Goal: Information Seeking & Learning: Learn about a topic

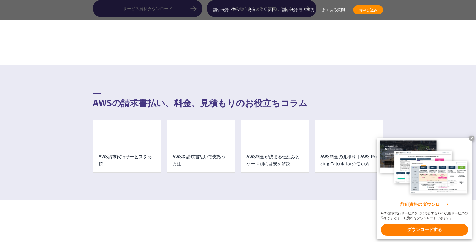
scroll to position [4020, 0]
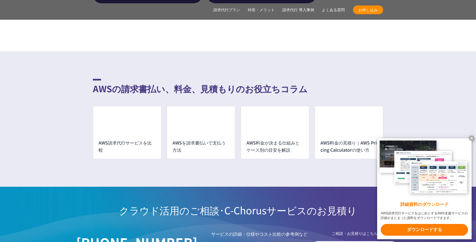
scroll to position [4861, 0]
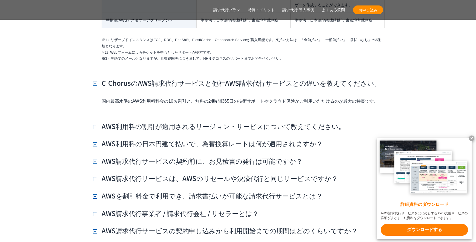
click at [96, 78] on h3 "C‑ChorusのAWS請求代行サービスと他社AWS請求代行サービスとの違いを教えてください。" at bounding box center [237, 82] width 288 height 9
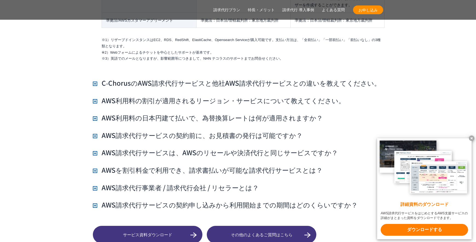
click at [95, 96] on h3 "AWS利用料の割引が適用されるリージョン・サービスについて教えてください。" at bounding box center [219, 100] width 252 height 9
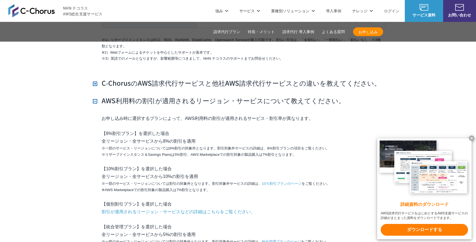
click at [95, 96] on h3 "AWS利用料の割引が適用されるリージョン・サービスについて教えてください。" at bounding box center [219, 100] width 252 height 9
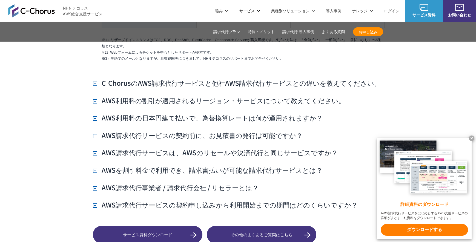
click at [97, 113] on h3 "AWS利用料の日本円建て払いで、為替換算レートは何が適用されますか？" at bounding box center [208, 117] width 230 height 9
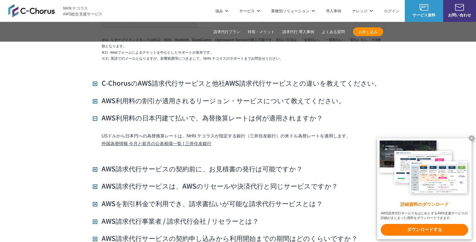
click at [97, 113] on h3 "AWS利用料の日本円建て払いで、為替換算レートは何が適用されますか？" at bounding box center [208, 117] width 230 height 9
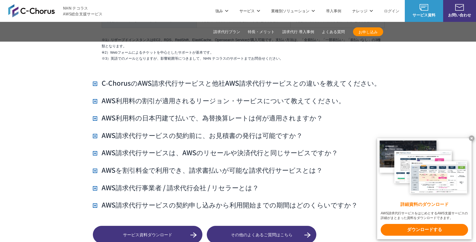
click at [96, 131] on h3 "AWS請求代行サービスの契約前に、お見積書の発行は可能ですか？" at bounding box center [198, 135] width 210 height 9
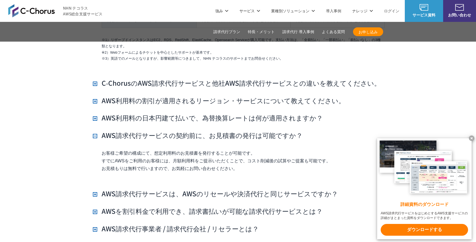
click at [96, 131] on h3 "AWS請求代行サービスの契約前に、お見積書の発行は可能ですか？" at bounding box center [198, 135] width 210 height 9
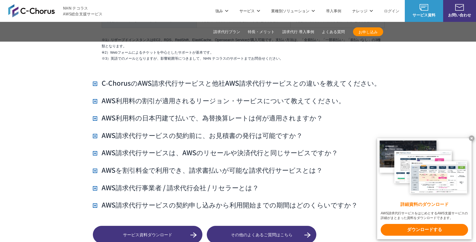
click at [95, 148] on h3 "AWS請求代行サービスは、AWSのリセールや決済代行と同じサービスですか？" at bounding box center [215, 152] width 245 height 9
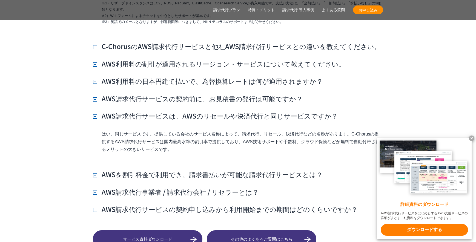
scroll to position [4934, 0]
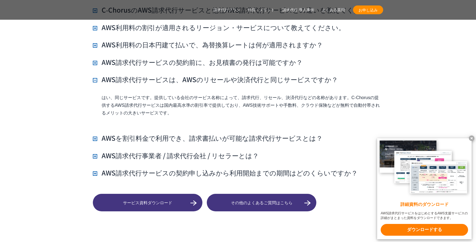
click at [95, 75] on h3 "AWS請求代行サービスは、AWSのリセールや決済代行と同じサービスですか？" at bounding box center [215, 79] width 245 height 9
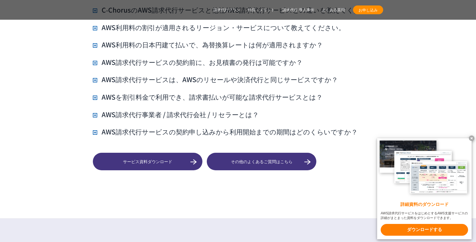
click at [93, 92] on h3 "AWSを割引料金で利用でき、請求書払いが可能な請求代行サービスとは？" at bounding box center [208, 96] width 230 height 9
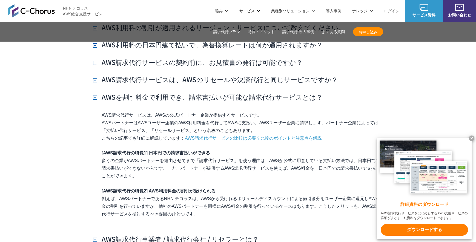
click at [95, 92] on h3 "AWSを割引料金で利用でき、請求書払いが可能な請求代行サービスとは？" at bounding box center [208, 96] width 230 height 9
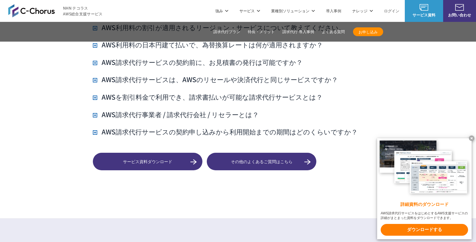
click at [96, 110] on h3 "AWS請求代行事業者 / 請求代行会社 / リセラーとは？" at bounding box center [176, 114] width 166 height 9
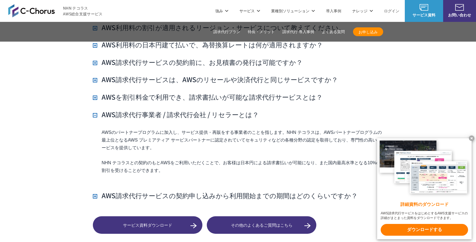
scroll to position [4970, 0]
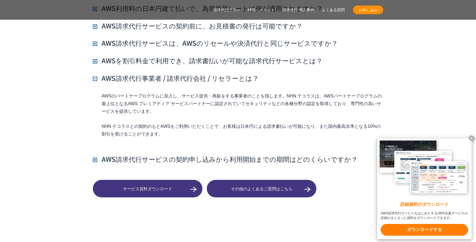
click at [95, 73] on h3 "AWS請求代行事業者 / 請求代行会社 / リセラーとは？" at bounding box center [176, 77] width 166 height 9
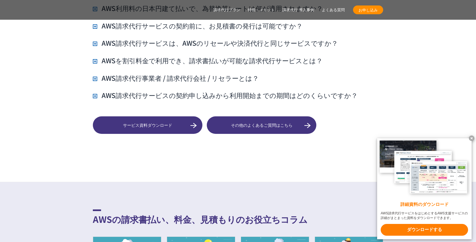
click at [97, 91] on h3 "AWS請求代行サービスの契約申し込みから利用開始までの期間はどのくらいですか？" at bounding box center [225, 95] width 265 height 9
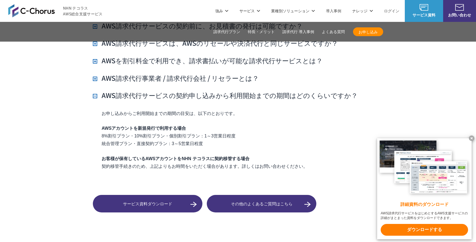
click at [96, 91] on h3 "AWS請求代行サービスの契約申し込みから利用開始までの期間はどのくらいですか？" at bounding box center [225, 95] width 265 height 9
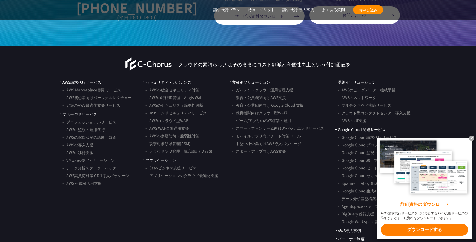
scroll to position [5366, 0]
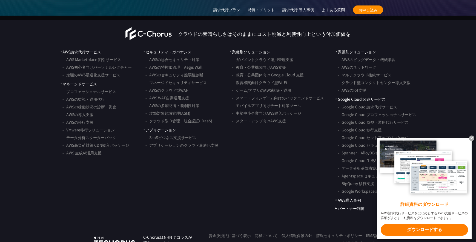
click at [471, 136] on x-t at bounding box center [471, 138] width 5 height 5
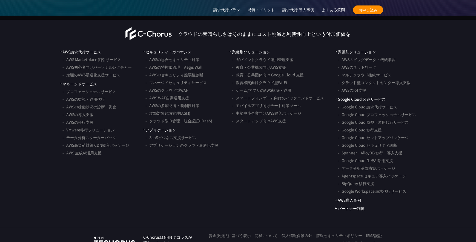
click at [388, 134] on link "Google Cloud セットアップパッケージ" at bounding box center [373, 138] width 71 height 8
